Goal: Task Accomplishment & Management: Use online tool/utility

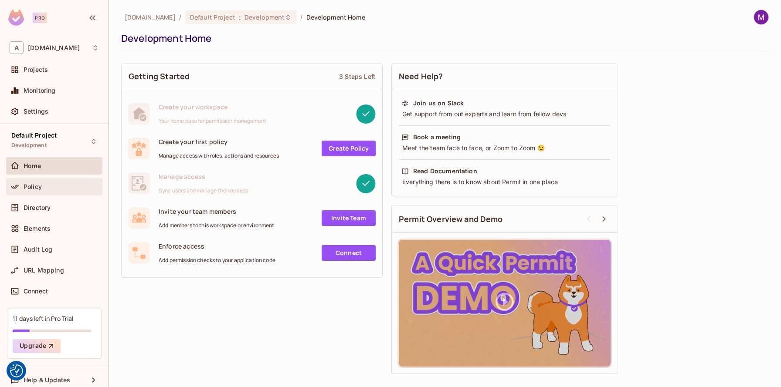
click at [58, 185] on div "Policy" at bounding box center [61, 186] width 75 height 7
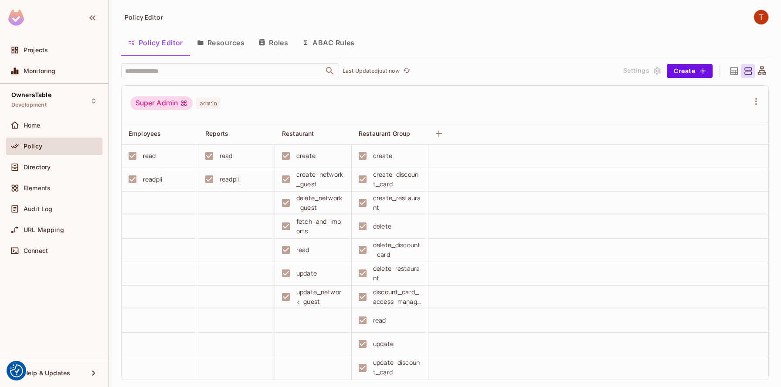
click at [284, 180] on div "create_network_guest" at bounding box center [311, 179] width 68 height 19
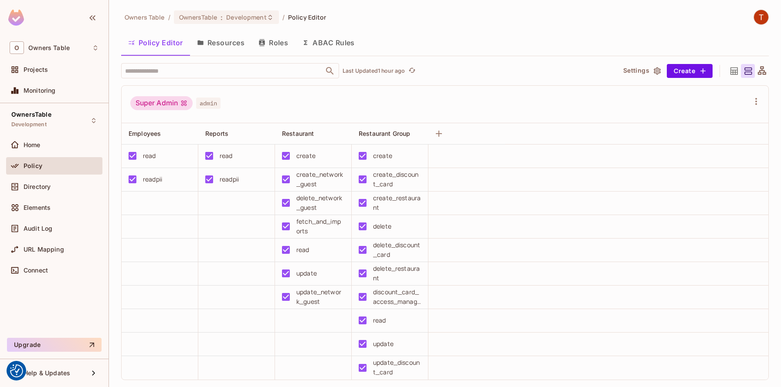
scroll to position [65, 0]
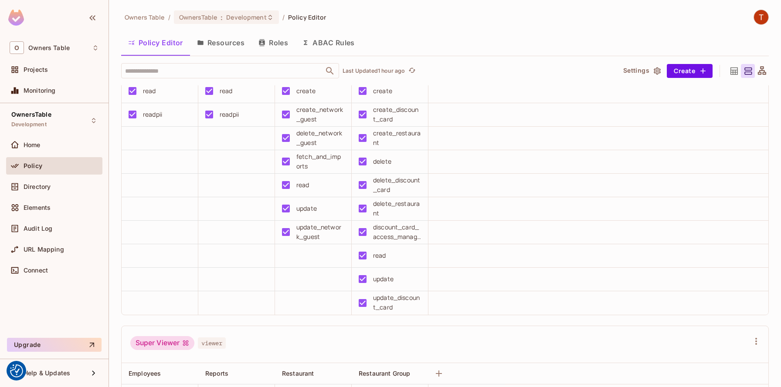
click at [243, 44] on button "Resources" at bounding box center [220, 43] width 61 height 22
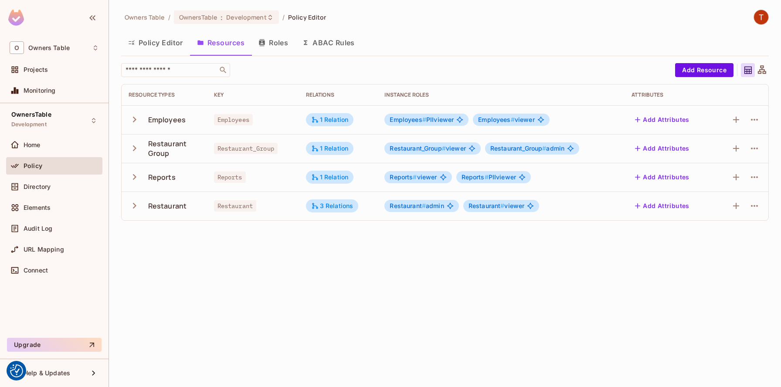
click at [602, 48] on div "Policy Editor Resources Roles ABAC Rules" at bounding box center [445, 43] width 648 height 22
click at [135, 121] on icon "button" at bounding box center [134, 120] width 3 height 6
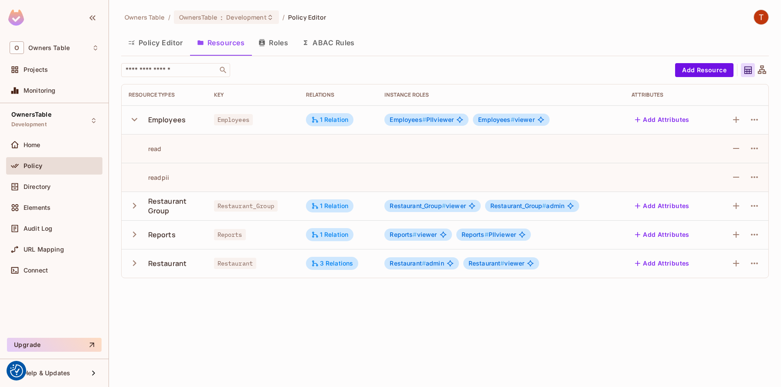
click at [136, 206] on icon "button" at bounding box center [135, 206] width 12 height 12
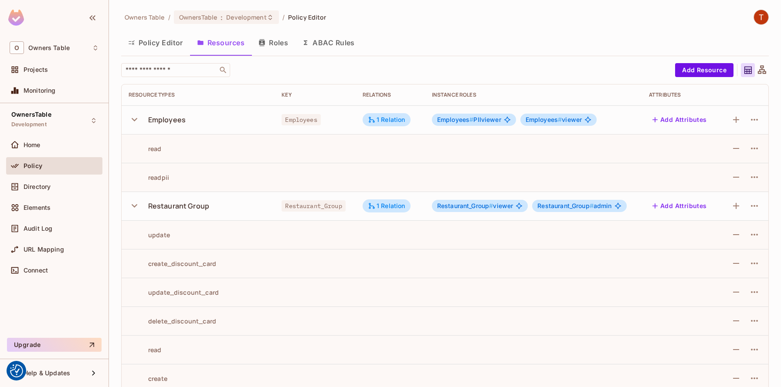
click at [135, 201] on icon "button" at bounding box center [135, 206] width 12 height 12
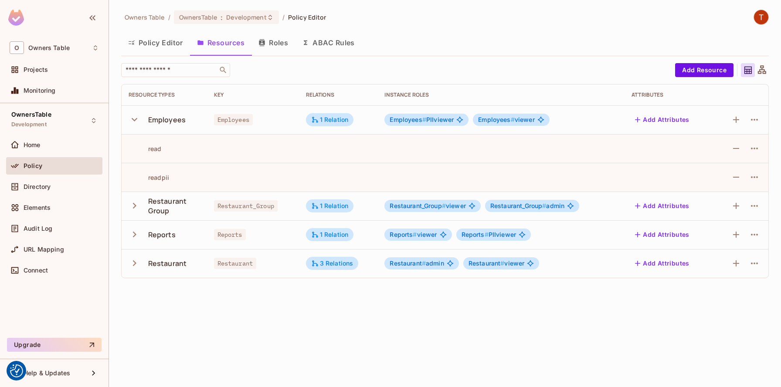
click at [132, 263] on icon "button" at bounding box center [135, 264] width 12 height 12
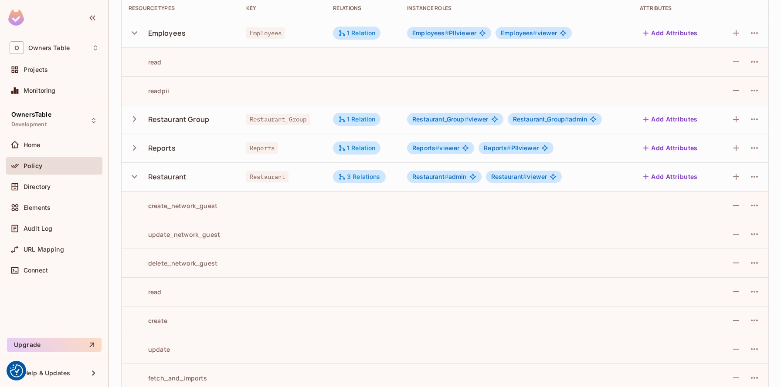
scroll to position [99, 0]
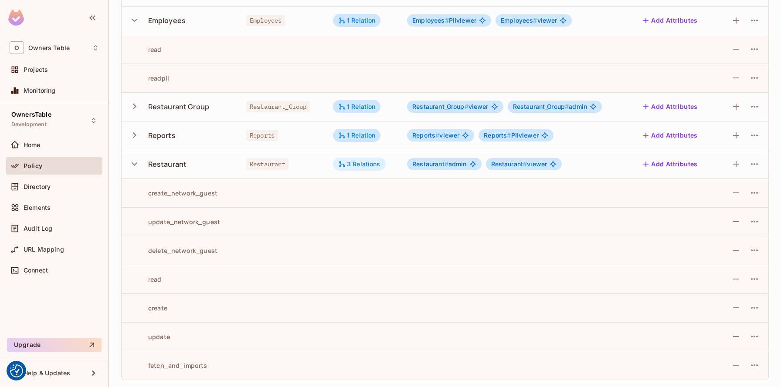
click at [371, 167] on div "3 Relations" at bounding box center [359, 164] width 42 height 8
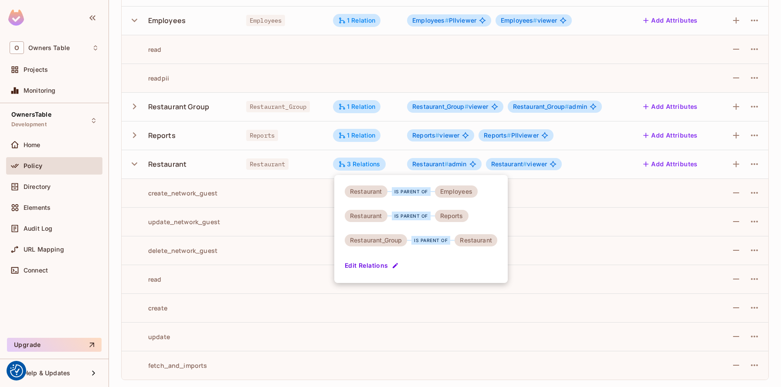
click at [302, 173] on div at bounding box center [390, 193] width 781 height 387
